Goal: Information Seeking & Learning: Learn about a topic

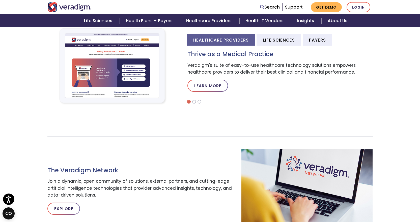
click at [124, 63] on img at bounding box center [112, 66] width 131 height 88
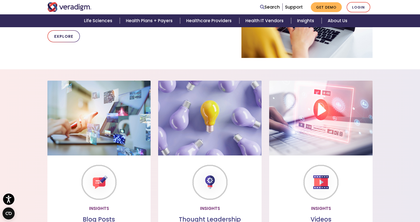
scroll to position [404, 0]
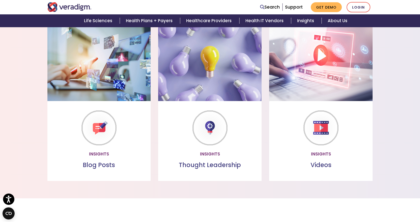
click at [320, 151] on link "Watch more" at bounding box center [320, 154] width 43 height 12
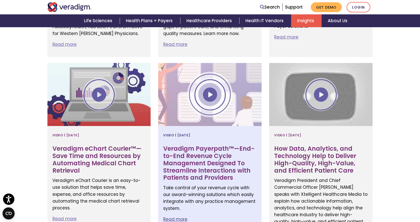
scroll to position [883, 0]
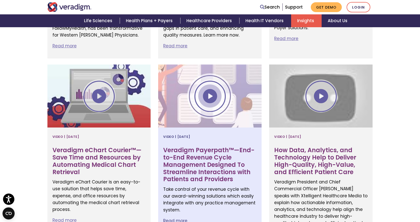
click at [214, 79] on div at bounding box center [209, 96] width 103 height 63
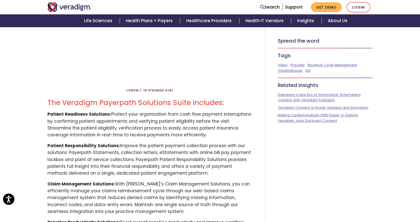
scroll to position [126, 0]
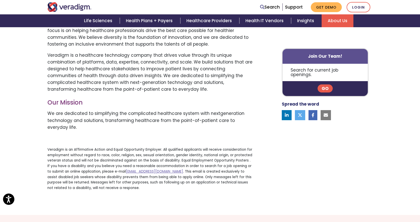
scroll to position [126, 0]
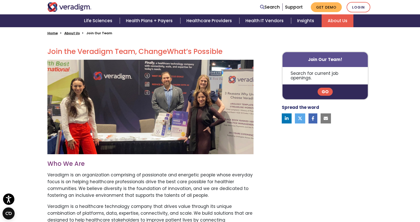
click at [327, 88] on link "Go" at bounding box center [325, 92] width 15 height 8
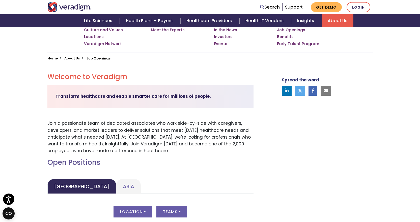
scroll to position [76, 0]
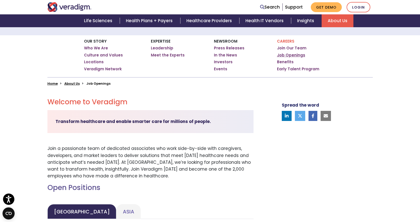
click at [290, 55] on link "Job Openings" at bounding box center [291, 55] width 28 height 5
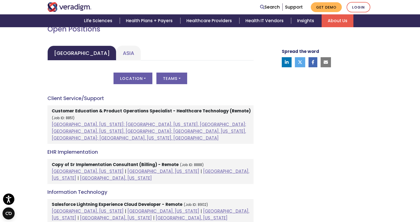
scroll to position [227, 0]
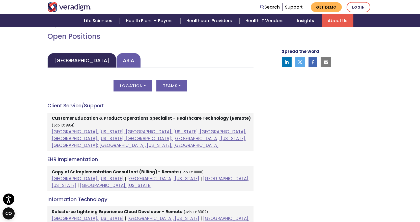
click at [116, 60] on link "Asia" at bounding box center [128, 60] width 24 height 15
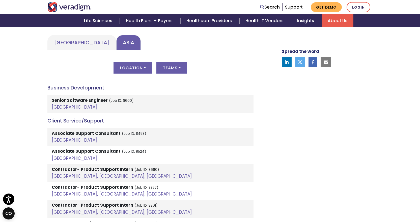
scroll to position [252, 0]
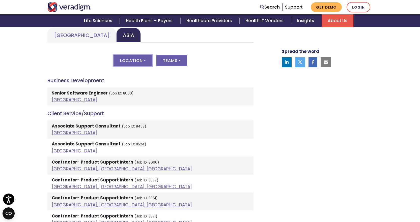
click at [145, 59] on button "Location" at bounding box center [133, 61] width 39 height 12
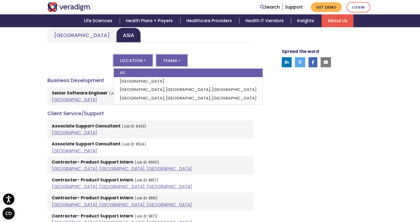
click at [176, 60] on button "Teams" at bounding box center [171, 61] width 31 height 12
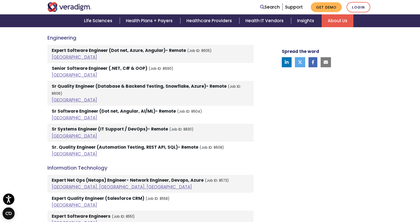
scroll to position [555, 0]
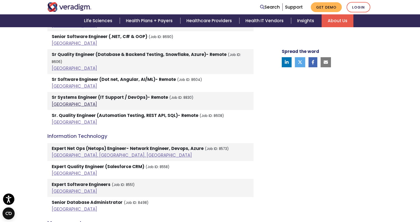
click at [53, 101] on link "[GEOGRAPHIC_DATA]" at bounding box center [74, 104] width 45 height 6
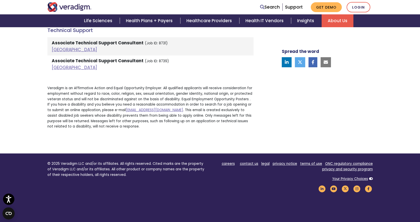
scroll to position [1009, 0]
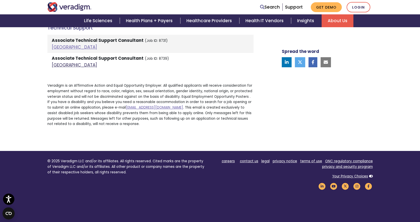
click at [55, 62] on link "[GEOGRAPHIC_DATA]" at bounding box center [74, 65] width 45 height 6
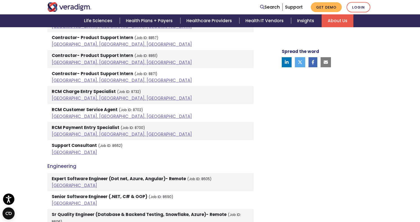
scroll to position [404, 0]
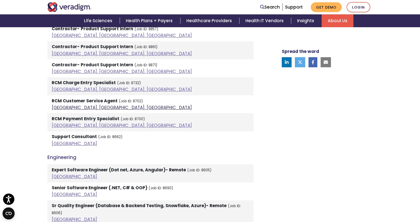
click at [66, 106] on link "[GEOGRAPHIC_DATA], [GEOGRAPHIC_DATA], [GEOGRAPHIC_DATA]" at bounding box center [122, 108] width 140 height 6
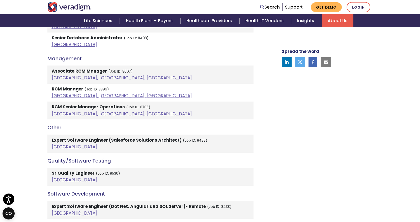
scroll to position [732, 0]
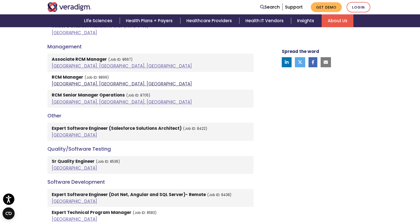
click at [87, 81] on link "[GEOGRAPHIC_DATA], [GEOGRAPHIC_DATA], [GEOGRAPHIC_DATA]" at bounding box center [122, 84] width 140 height 6
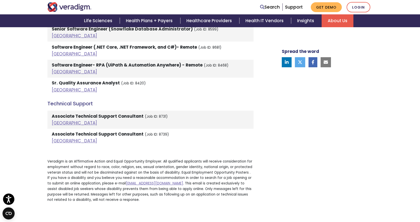
scroll to position [934, 0]
click at [55, 120] on link "[GEOGRAPHIC_DATA]" at bounding box center [74, 123] width 45 height 6
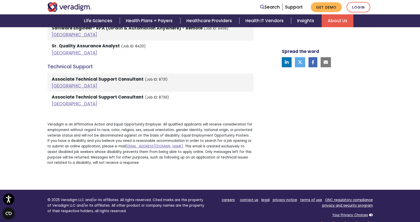
scroll to position [984, 0]
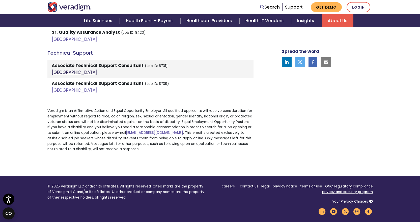
click at [52, 69] on link "[GEOGRAPHIC_DATA]" at bounding box center [74, 72] width 45 height 6
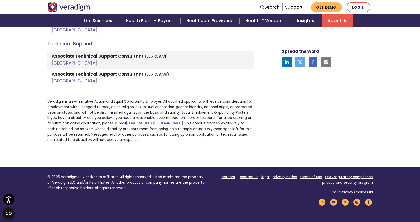
scroll to position [938, 0]
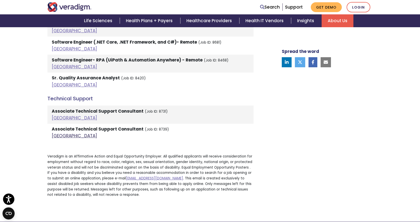
click at [58, 133] on link "[GEOGRAPHIC_DATA]" at bounding box center [74, 136] width 45 height 6
click at [59, 115] on link "[GEOGRAPHIC_DATA]" at bounding box center [74, 118] width 45 height 6
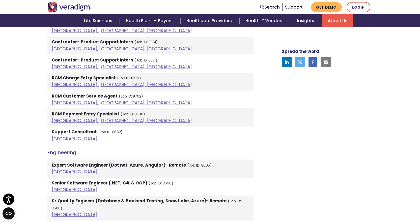
scroll to position [383, 0]
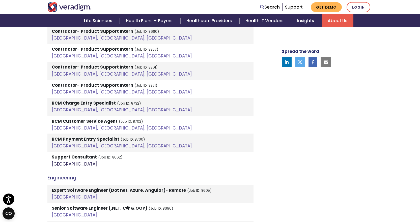
click at [56, 164] on link "[GEOGRAPHIC_DATA]" at bounding box center [74, 164] width 45 height 6
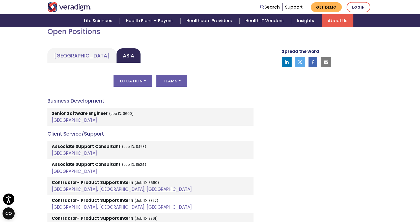
scroll to position [156, 0]
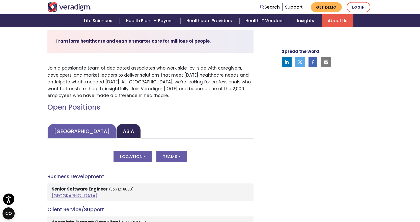
click at [83, 135] on link "[GEOGRAPHIC_DATA]" at bounding box center [81, 131] width 69 height 15
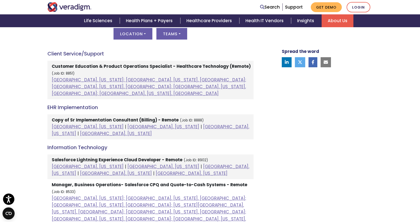
scroll to position [257, 0]
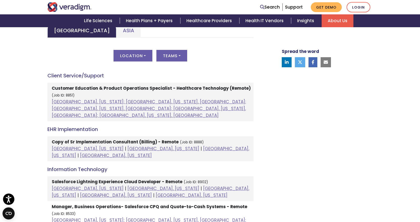
click at [198, 89] on strong "Customer Education & Product Operations Specialist - Healthcare Technology (Rem…" at bounding box center [151, 88] width 199 height 6
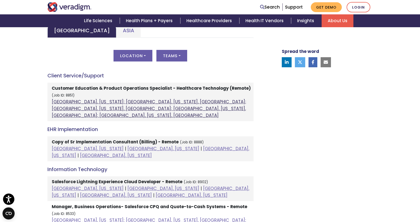
click at [80, 109] on link "[GEOGRAPHIC_DATA], [US_STATE]; [GEOGRAPHIC_DATA], [US_STATE], [GEOGRAPHIC_DATA]…" at bounding box center [149, 109] width 195 height 20
